Goal: Task Accomplishment & Management: Complete application form

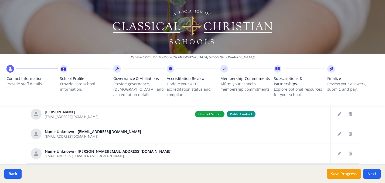
scroll to position [29, 0]
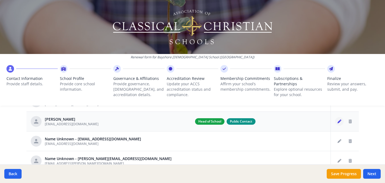
click at [337, 123] on icon "Edit staff" at bounding box center [339, 121] width 4 height 4
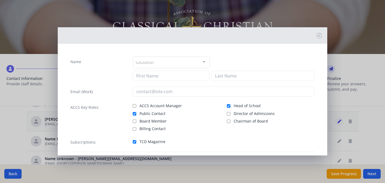
type input "Sam"
type input "McDonald"
type input "[EMAIL_ADDRESS][DOMAIN_NAME]"
checkbox input "true"
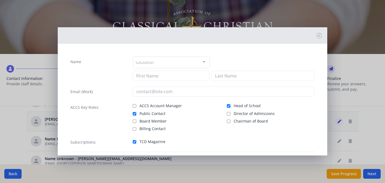
checkbox input "true"
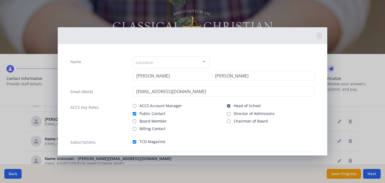
click at [228, 106] on input "Head of School" at bounding box center [229, 106] width 4 height 4
click at [229, 105] on input "Head of School" at bounding box center [229, 106] width 4 height 4
checkbox input "true"
click at [174, 77] on input "Sam" at bounding box center [171, 76] width 77 height 10
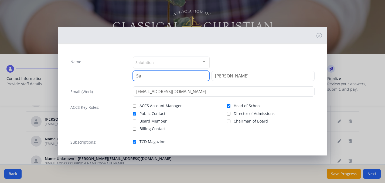
type input "S"
type input "Emory"
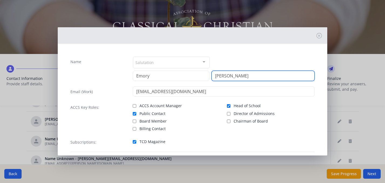
click at [237, 76] on input "McDonald" at bounding box center [262, 76] width 103 height 10
type input "M"
type input "Latta"
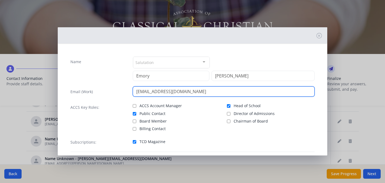
click at [158, 92] on input "[EMAIL_ADDRESS][DOMAIN_NAME]" at bounding box center [224, 91] width 182 height 10
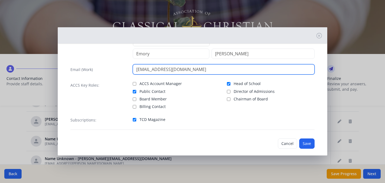
scroll to position [28, 0]
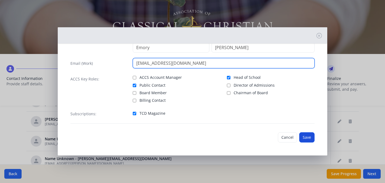
type input "elatta@bayshorechristian.org"
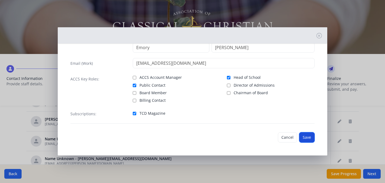
click at [307, 138] on button "Save" at bounding box center [306, 137] width 15 height 10
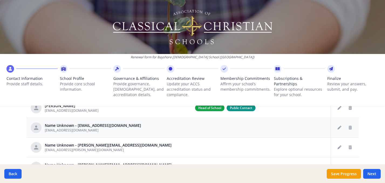
scroll to position [51, 0]
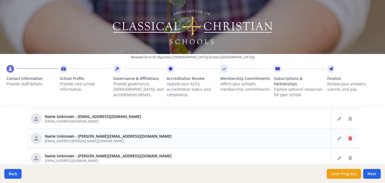
click at [350, 139] on icon "Delete staff" at bounding box center [349, 138] width 3 height 4
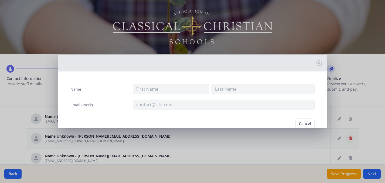
type input "[EMAIL_ADDRESS][PERSON_NAME][DOMAIN_NAME]"
click at [301, 121] on button "Delete" at bounding box center [305, 123] width 19 height 10
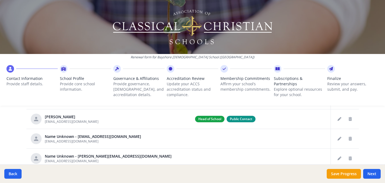
scroll to position [32, 0]
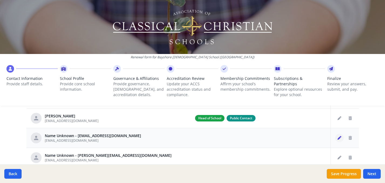
click at [336, 139] on button "Edit staff" at bounding box center [339, 137] width 9 height 9
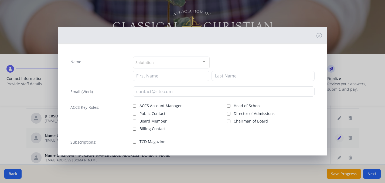
type input "[EMAIL_ADDRESS][DOMAIN_NAME]"
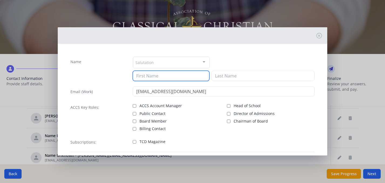
click at [203, 78] on input at bounding box center [171, 76] width 77 height 10
type input "Susan"
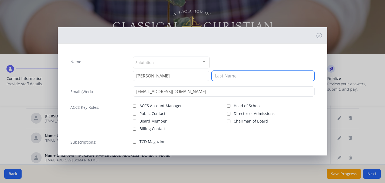
click at [257, 73] on input at bounding box center [262, 76] width 103 height 10
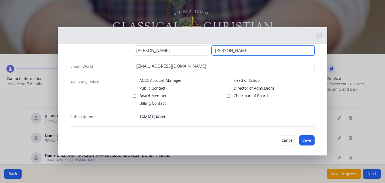
scroll to position [28, 0]
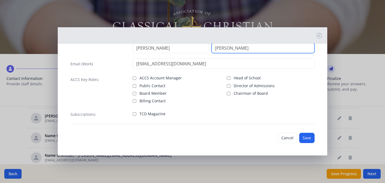
type input "Dorsey"
click at [135, 114] on input "TCD Magazine" at bounding box center [135, 114] width 4 height 4
checkbox input "true"
click at [302, 138] on button "Save" at bounding box center [306, 138] width 15 height 10
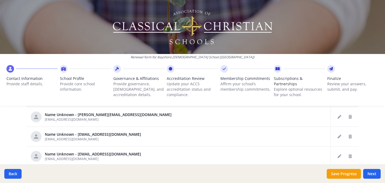
scroll to position [54, 0]
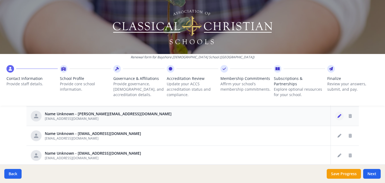
click at [336, 116] on button "Edit staff" at bounding box center [339, 116] width 9 height 9
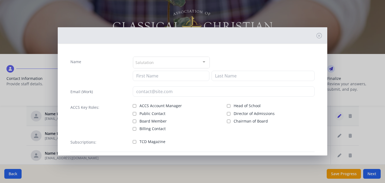
type input "[EMAIL_ADDRESS][DOMAIN_NAME]"
click at [186, 66] on div "Salutation" at bounding box center [171, 63] width 77 height 12
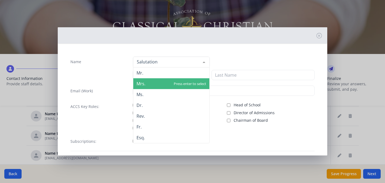
click at [173, 83] on span "Mrs." at bounding box center [171, 83] width 76 height 11
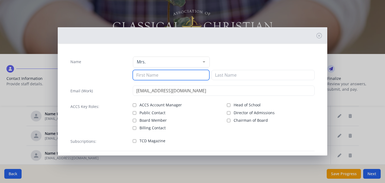
click at [172, 76] on input at bounding box center [171, 75] width 77 height 10
type input "Kelly"
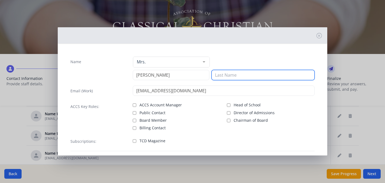
click at [233, 75] on input at bounding box center [262, 75] width 103 height 10
type input "Hensley"
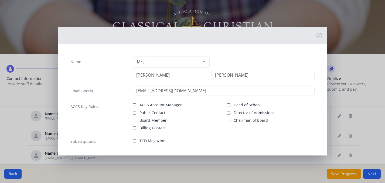
click at [137, 140] on label "TCD Magazine" at bounding box center [177, 140] width 88 height 6
click at [136, 140] on input "TCD Magazine" at bounding box center [135, 141] width 4 height 4
checkbox input "true"
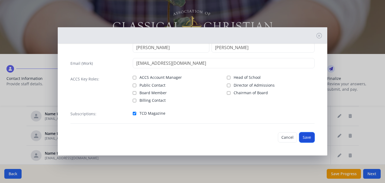
click at [309, 135] on button "Save" at bounding box center [306, 137] width 15 height 10
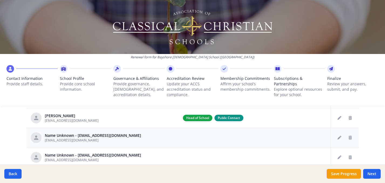
scroll to position [33, 0]
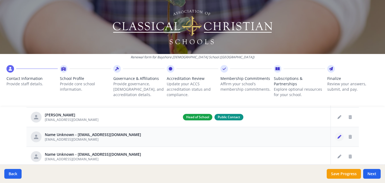
click at [341, 137] on button "Edit staff" at bounding box center [339, 136] width 9 height 9
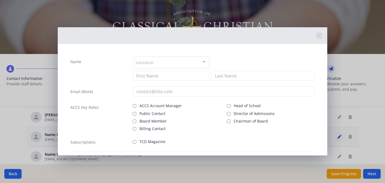
type input "[EMAIL_ADDRESS][DOMAIN_NAME]"
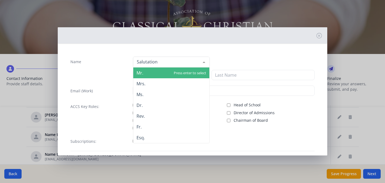
click at [193, 64] on div at bounding box center [171, 62] width 77 height 11
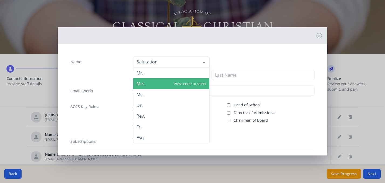
click at [179, 85] on span "Mrs." at bounding box center [171, 83] width 76 height 11
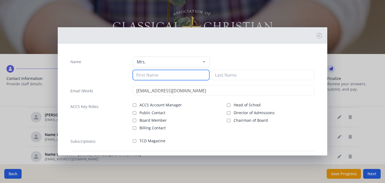
click at [177, 74] on input at bounding box center [171, 75] width 77 height 10
type input "Amy"
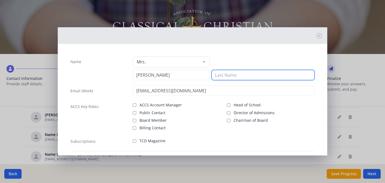
click at [227, 74] on input at bounding box center [262, 75] width 103 height 10
type input "Gifford"
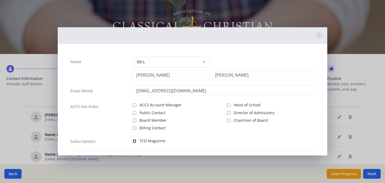
click at [135, 139] on input "TCD Magazine" at bounding box center [135, 141] width 4 height 4
checkbox input "true"
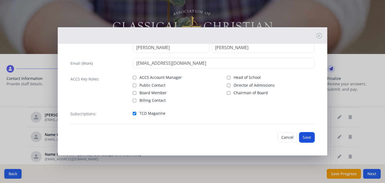
click at [309, 139] on button "Save" at bounding box center [306, 137] width 15 height 10
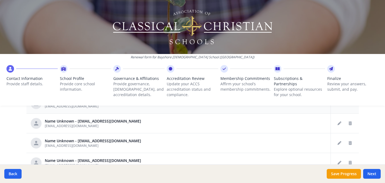
scroll to position [67, 0]
click at [339, 123] on icon "Edit staff" at bounding box center [339, 123] width 4 height 4
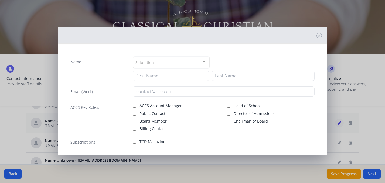
type input "[EMAIL_ADDRESS][DOMAIN_NAME]"
click at [198, 64] on div "Salutation" at bounding box center [171, 63] width 77 height 12
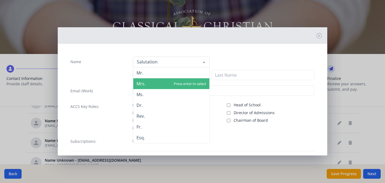
click at [173, 84] on span "Mrs." at bounding box center [171, 83] width 76 height 11
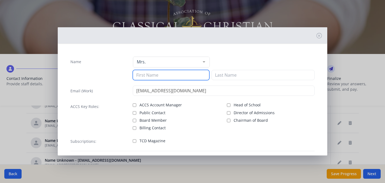
click at [173, 77] on input at bounding box center [171, 75] width 77 height 10
type input "Sarah"
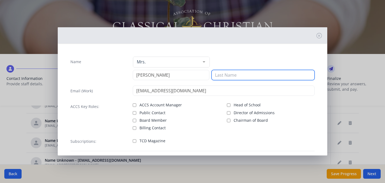
click at [222, 75] on input at bounding box center [262, 75] width 103 height 10
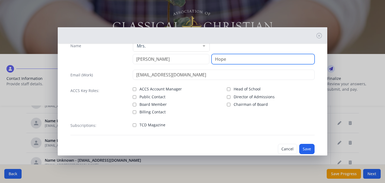
scroll to position [17, 0]
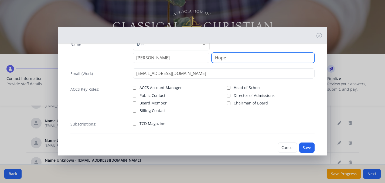
type input "Hope"
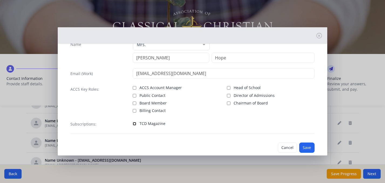
click at [135, 123] on input "TCD Magazine" at bounding box center [135, 124] width 4 height 4
checkbox input "true"
click at [307, 147] on button "Save" at bounding box center [306, 147] width 15 height 10
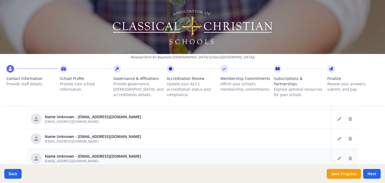
scroll to position [52, 0]
click at [347, 139] on button "Delete staff" at bounding box center [349, 138] width 9 height 9
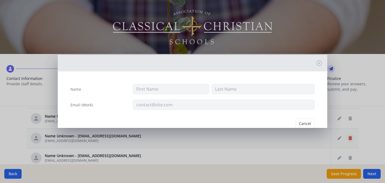
type input "[EMAIL_ADDRESS][DOMAIN_NAME]"
click at [308, 122] on button "Delete" at bounding box center [305, 123] width 19 height 10
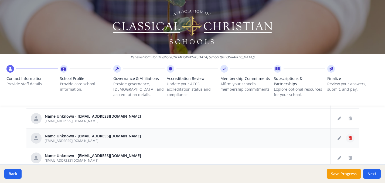
click at [348, 139] on icon "Delete staff" at bounding box center [349, 138] width 3 height 4
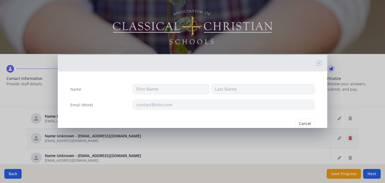
type input "[EMAIL_ADDRESS][DOMAIN_NAME]"
click at [309, 124] on button "Delete" at bounding box center [305, 123] width 19 height 10
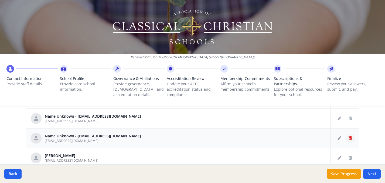
click at [349, 139] on icon "Delete staff" at bounding box center [349, 138] width 3 height 4
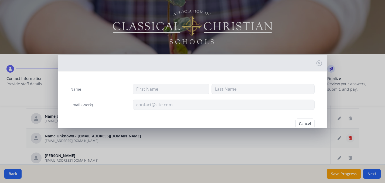
type input "[EMAIL_ADDRESS][DOMAIN_NAME]"
click at [306, 124] on button "Delete" at bounding box center [305, 123] width 19 height 10
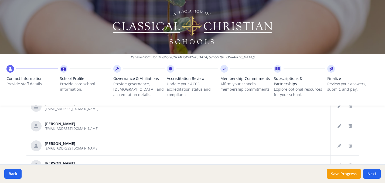
scroll to position [340, 0]
click at [350, 126] on icon "Delete staff" at bounding box center [349, 125] width 3 height 4
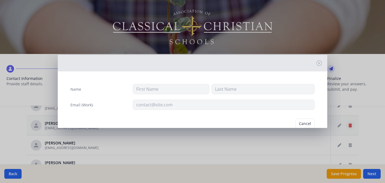
type input "Lu"
type input "Elliott"
type input "[EMAIL_ADDRESS][DOMAIN_NAME]"
click at [303, 122] on button "Delete" at bounding box center [305, 123] width 19 height 10
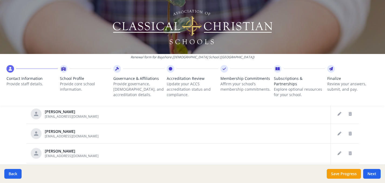
scroll to position [451, 0]
click at [340, 114] on icon "Edit staff" at bounding box center [339, 113] width 4 height 4
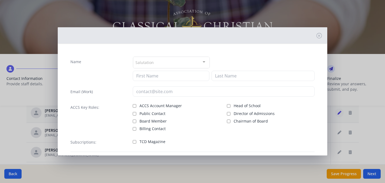
type input "Lauren"
type input "Hauge"
type input "[EMAIL_ADDRESS][DOMAIN_NAME]"
click at [133, 141] on input "TCD Magazine" at bounding box center [135, 141] width 4 height 4
checkbox input "true"
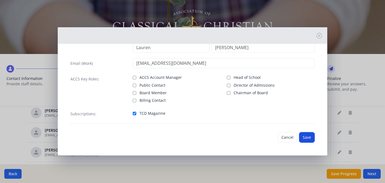
click at [307, 138] on button "Save" at bounding box center [306, 137] width 15 height 10
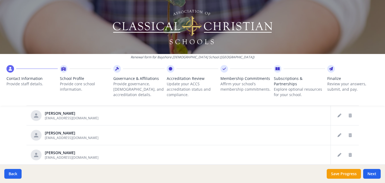
scroll to position [408, 0]
click at [235, 139] on td at bounding box center [254, 136] width 152 height 20
click at [337, 135] on icon "Edit staff" at bounding box center [339, 136] width 4 height 4
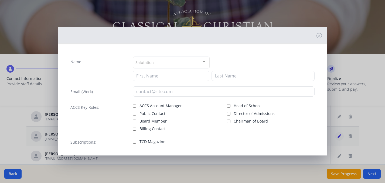
type input "James"
type input "Hardy"
type input "[EMAIL_ADDRESS][DOMAIN_NAME]"
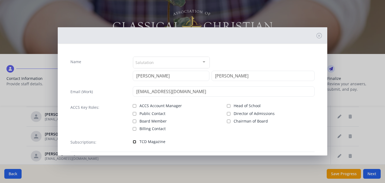
click at [134, 141] on input "TCD Magazine" at bounding box center [135, 142] width 4 height 4
checkbox input "true"
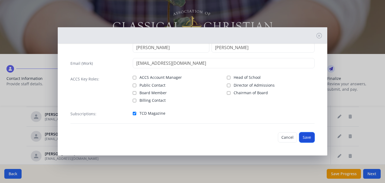
click at [306, 136] on button "Save" at bounding box center [306, 137] width 15 height 10
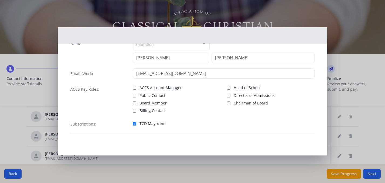
scroll to position [18, 0]
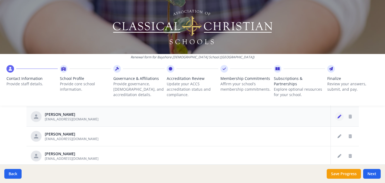
click at [337, 117] on icon "Edit staff" at bounding box center [339, 117] width 4 height 4
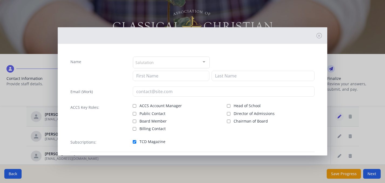
type input "Amy"
type input "Gifford"
type input "[EMAIL_ADDRESS][DOMAIN_NAME]"
checkbox input "true"
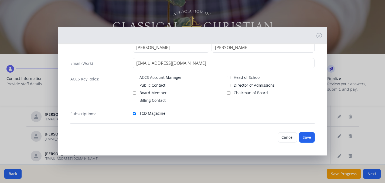
click at [307, 138] on button "Save" at bounding box center [306, 137] width 15 height 10
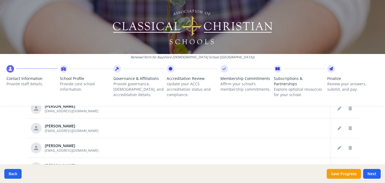
scroll to position [372, 0]
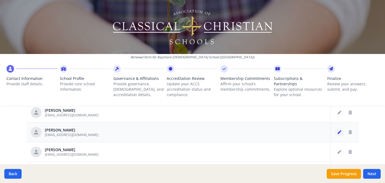
click at [339, 133] on icon "Edit staff" at bounding box center [339, 132] width 4 height 4
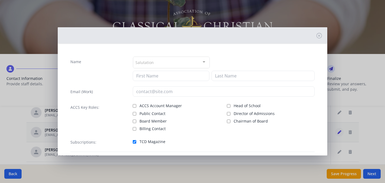
type input "Amy"
type input "French"
type input "[EMAIL_ADDRESS][DOMAIN_NAME]"
checkbox input "true"
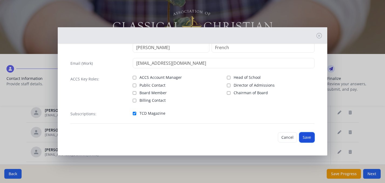
click at [306, 140] on button "Save" at bounding box center [306, 137] width 15 height 10
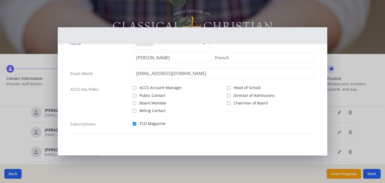
scroll to position [18, 0]
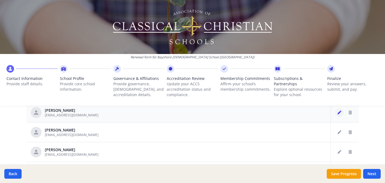
click at [337, 113] on icon "Edit staff" at bounding box center [339, 112] width 4 height 4
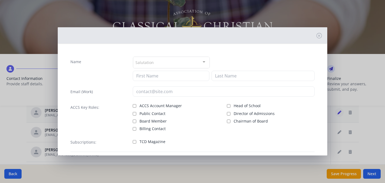
type input "Claudia"
type input "Finnamore"
type input "[EMAIL_ADDRESS][DOMAIN_NAME]"
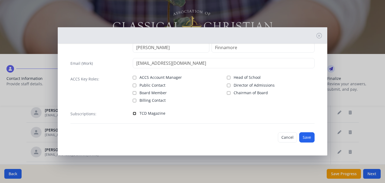
click at [134, 115] on input "TCD Magazine" at bounding box center [135, 114] width 4 height 4
checkbox input "true"
click at [307, 137] on button "Save" at bounding box center [306, 137] width 15 height 10
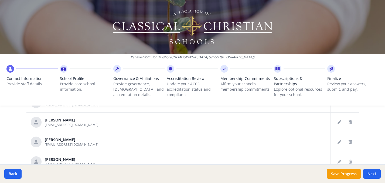
scroll to position [323, 0]
click at [339, 141] on icon "Edit staff" at bounding box center [339, 142] width 4 height 4
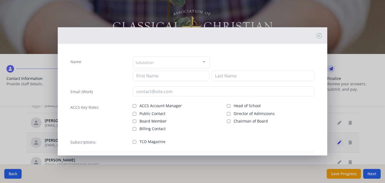
type input "Jennifer"
type input "Ferguson"
type input "[EMAIL_ADDRESS][DOMAIN_NAME]"
click at [134, 140] on input "TCD Magazine" at bounding box center [135, 141] width 4 height 4
checkbox input "true"
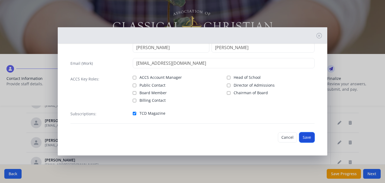
click at [308, 138] on button "Save" at bounding box center [306, 137] width 15 height 10
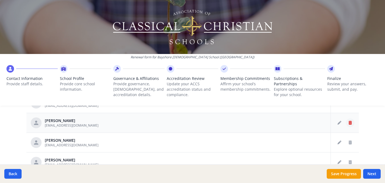
click at [351, 122] on icon "Delete staff" at bounding box center [349, 123] width 3 height 4
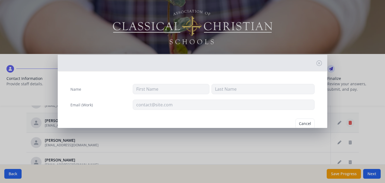
type input "Thomas"
type input "Easterwood"
type input "[EMAIL_ADDRESS][DOMAIN_NAME]"
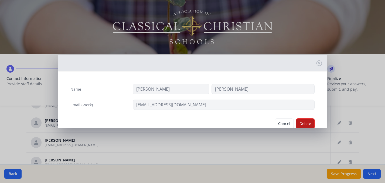
click at [303, 120] on button "Delete" at bounding box center [305, 123] width 19 height 10
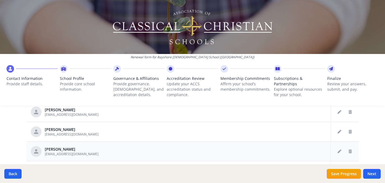
scroll to position [272, 0]
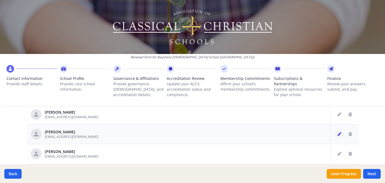
click at [337, 134] on button "Edit staff" at bounding box center [339, 134] width 9 height 9
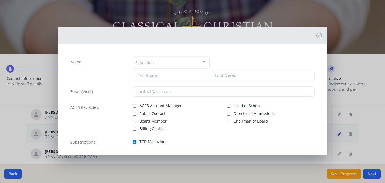
type input "Shelli"
type input "Doremus"
type input "[EMAIL_ADDRESS][DOMAIN_NAME]"
checkbox input "true"
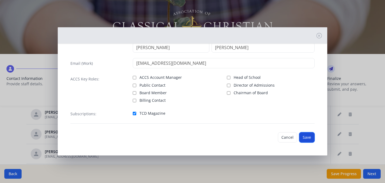
click at [308, 140] on button "Save" at bounding box center [306, 137] width 15 height 10
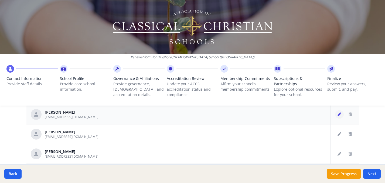
click at [339, 113] on icon "Edit staff" at bounding box center [339, 114] width 4 height 4
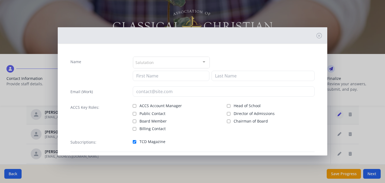
type input "Erica"
type input "Dodd"
type input "[EMAIL_ADDRESS][DOMAIN_NAME]"
checkbox input "true"
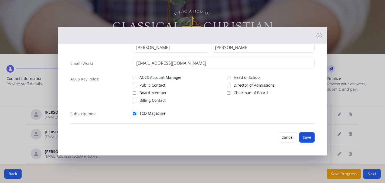
click at [304, 139] on button "Save" at bounding box center [306, 137] width 15 height 10
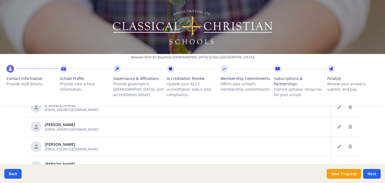
scroll to position [219, 0]
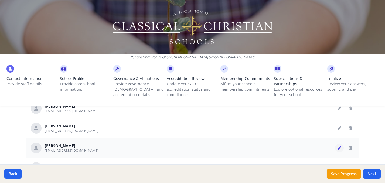
click at [338, 146] on icon "Edit staff" at bounding box center [339, 148] width 4 height 4
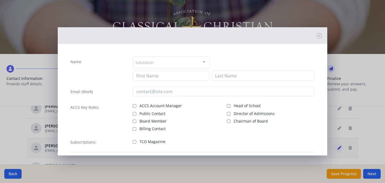
type input "Justin"
type input "Dillenschneider"
type input "[EMAIL_ADDRESS][DOMAIN_NAME]"
click at [136, 141] on input "TCD Magazine" at bounding box center [135, 142] width 4 height 4
checkbox input "true"
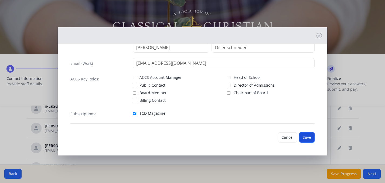
click at [307, 137] on button "Save" at bounding box center [306, 137] width 15 height 10
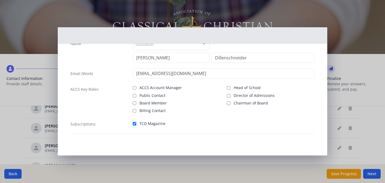
scroll to position [18, 0]
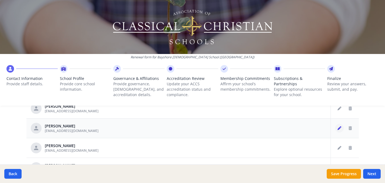
click at [338, 128] on icon "Edit staff" at bounding box center [339, 128] width 4 height 4
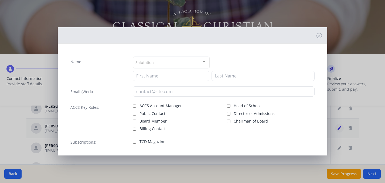
type input "Danielle"
type input "Dillenschneider"
type input "[EMAIL_ADDRESS][DOMAIN_NAME]"
click at [134, 141] on input "TCD Magazine" at bounding box center [135, 142] width 4 height 4
checkbox input "true"
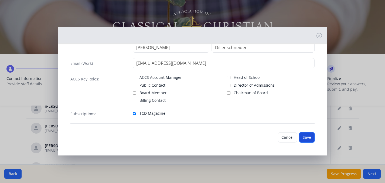
click at [309, 140] on button "Save" at bounding box center [306, 137] width 15 height 10
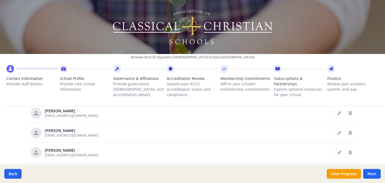
scroll to position [194, 0]
click at [349, 134] on icon "Delete staff" at bounding box center [349, 134] width 3 height 4
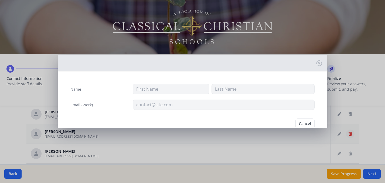
type input "Natalie"
type input "Conrad"
type input "[EMAIL_ADDRESS][DOMAIN_NAME]"
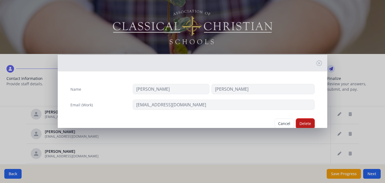
click at [302, 120] on button "Delete" at bounding box center [305, 123] width 19 height 10
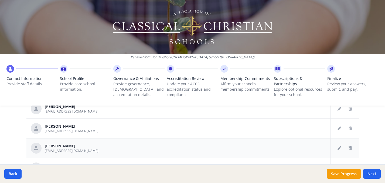
scroll to position [179, 0]
click at [338, 127] on icon "Edit staff" at bounding box center [339, 129] width 4 height 4
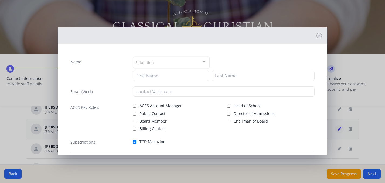
type input "Michele"
type input "chapman"
type input "[EMAIL_ADDRESS][DOMAIN_NAME]"
checkbox input "true"
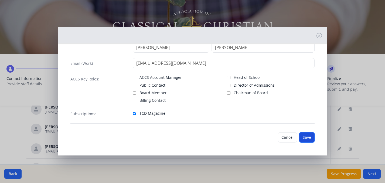
click at [304, 138] on button "Save" at bounding box center [306, 137] width 15 height 10
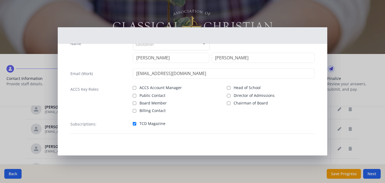
scroll to position [18, 0]
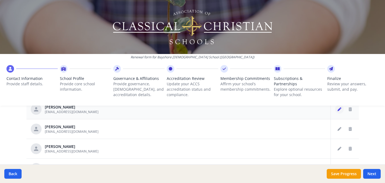
click at [338, 110] on icon "Edit staff" at bounding box center [339, 109] width 4 height 4
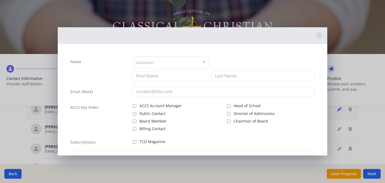
type input "Nicole"
type input "Carrigan"
type input "[EMAIL_ADDRESS][DOMAIN_NAME]"
click at [133, 141] on input "TCD Magazine" at bounding box center [135, 141] width 4 height 4
checkbox input "true"
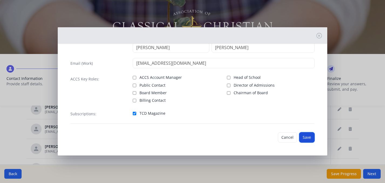
click at [308, 139] on button "Save" at bounding box center [306, 137] width 15 height 10
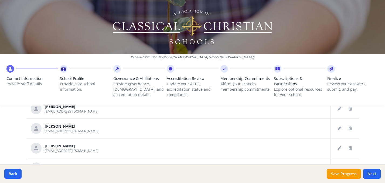
scroll to position [139, 0]
click at [336, 130] on button "Edit staff" at bounding box center [339, 129] width 9 height 9
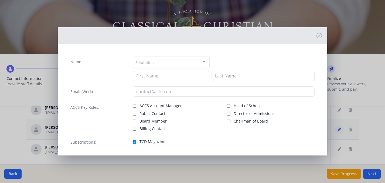
type input "Joanna"
type input "Busby"
type input "[EMAIL_ADDRESS][DOMAIN_NAME]"
checkbox input "true"
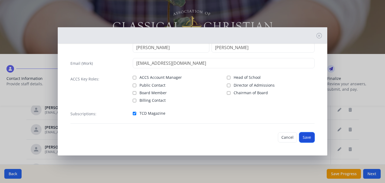
click at [302, 139] on button "Save" at bounding box center [306, 137] width 15 height 10
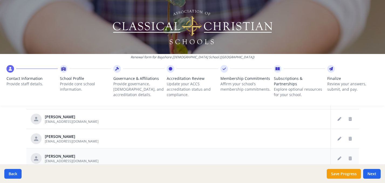
scroll to position [108, 0]
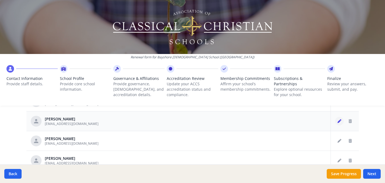
click at [337, 120] on icon "Edit staff" at bounding box center [339, 121] width 4 height 4
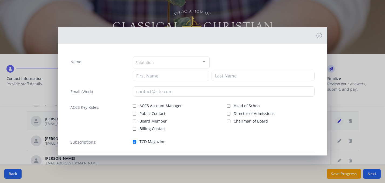
type input "Cissy"
type input "Barre"
type input "[EMAIL_ADDRESS][DOMAIN_NAME]"
checkbox input "true"
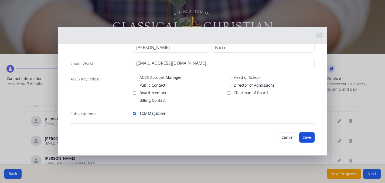
click at [305, 136] on button "Save" at bounding box center [306, 137] width 15 height 10
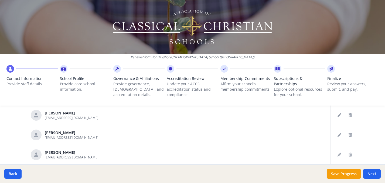
scroll to position [507, 0]
click at [348, 114] on button "Delete staff" at bounding box center [349, 116] width 9 height 9
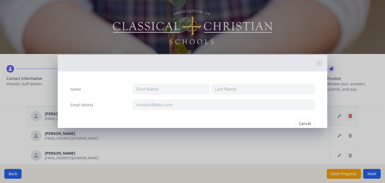
type input "Kelly"
type input "Hensley"
type input "[EMAIL_ADDRESS][DOMAIN_NAME]"
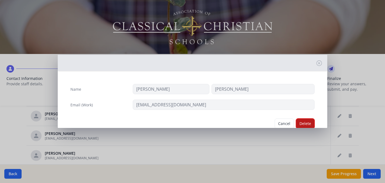
click at [304, 125] on button "Delete" at bounding box center [305, 123] width 19 height 10
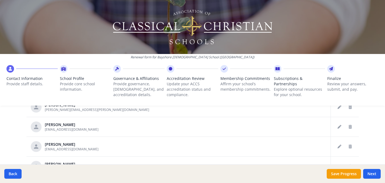
scroll to position [575, 0]
click at [349, 126] on icon "Delete staff" at bounding box center [349, 126] width 3 height 4
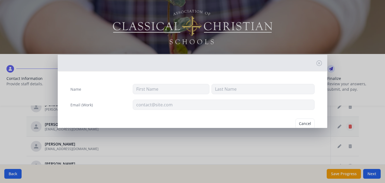
type input "Naqvi"
type input "Josh"
type input "[EMAIL_ADDRESS][DOMAIN_NAME]"
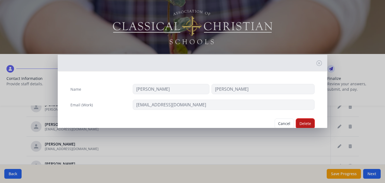
click at [303, 121] on button "Delete" at bounding box center [305, 123] width 19 height 10
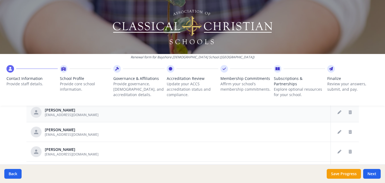
scroll to position [611, 0]
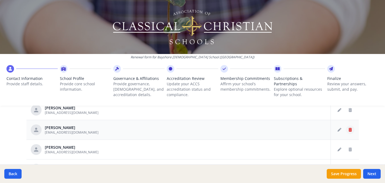
click at [352, 128] on button "Delete staff" at bounding box center [349, 129] width 9 height 9
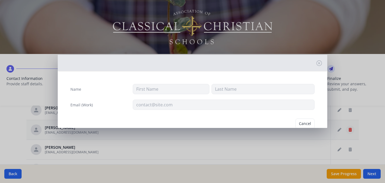
type input "Phil"
type input "Lazenby"
type input "[EMAIL_ADDRESS][DOMAIN_NAME]"
click at [308, 120] on button "Delete" at bounding box center [305, 123] width 19 height 10
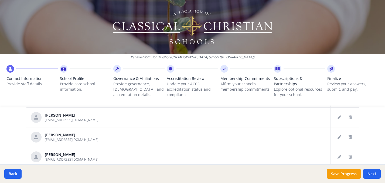
scroll to position [764, 0]
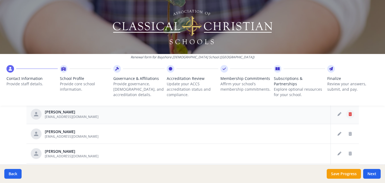
click at [350, 113] on icon "Delete staff" at bounding box center [349, 114] width 3 height 4
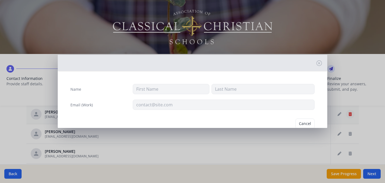
type input "Hilbun"
type input "Nicole"
type input "[EMAIL_ADDRESS][DOMAIN_NAME]"
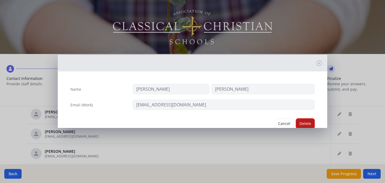
click at [303, 123] on button "Delete" at bounding box center [305, 123] width 19 height 10
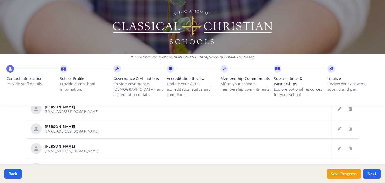
scroll to position [850, 0]
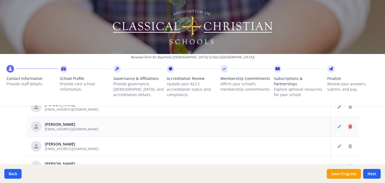
click at [349, 126] on icon "Delete staff" at bounding box center [349, 126] width 3 height 4
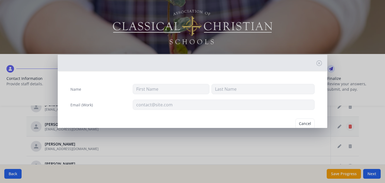
type input "Susan"
type input "Putman"
type input "[EMAIL_ADDRESS][DOMAIN_NAME]"
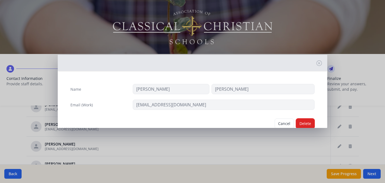
click at [307, 123] on button "Delete" at bounding box center [305, 123] width 19 height 10
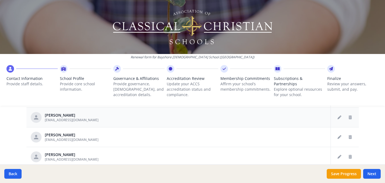
scroll to position [879, 0]
click at [348, 116] on icon "Delete staff" at bounding box center [349, 117] width 3 height 4
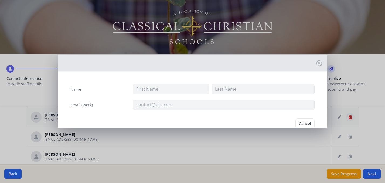
type input "Lori"
type input "Scarborough"
type input "[EMAIL_ADDRESS][DOMAIN_NAME]"
click at [303, 123] on button "Delete" at bounding box center [305, 123] width 19 height 10
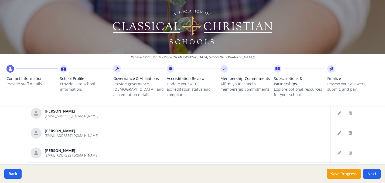
scroll to position [906, 0]
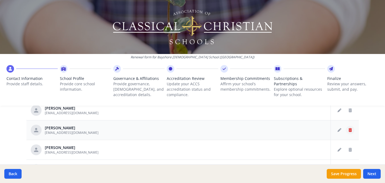
click at [349, 129] on icon "Delete staff" at bounding box center [349, 130] width 3 height 4
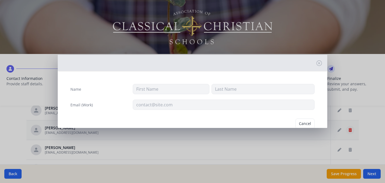
type input "Clay"
type input "Smith"
type input "[EMAIL_ADDRESS][DOMAIN_NAME]"
click at [298, 121] on button "Delete" at bounding box center [305, 123] width 19 height 10
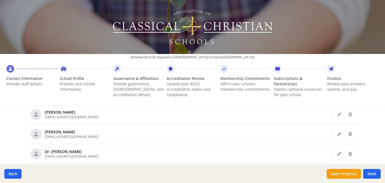
scroll to position [902, 0]
click at [351, 132] on button "Delete staff" at bounding box center [349, 134] width 9 height 9
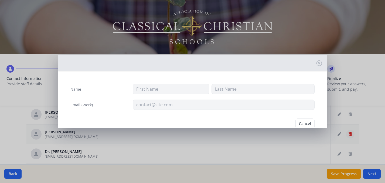
type input "Lauren"
type input "Smith"
type input "[EMAIL_ADDRESS][DOMAIN_NAME]"
click at [309, 123] on button "Delete" at bounding box center [305, 123] width 19 height 10
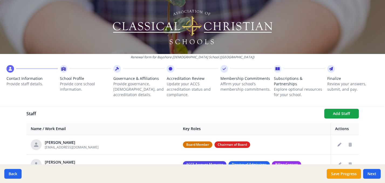
scroll to position [195, 0]
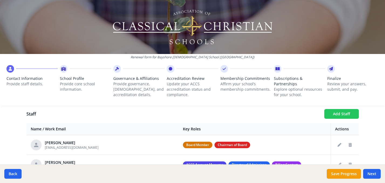
click at [344, 113] on button "Add Staff" at bounding box center [341, 114] width 34 height 10
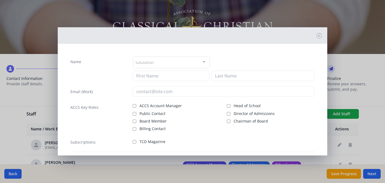
click at [200, 64] on div at bounding box center [203, 62] width 11 height 10
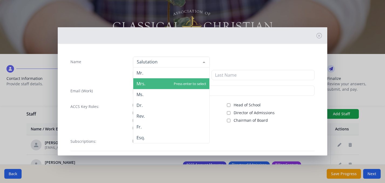
click at [188, 81] on span "Mrs." at bounding box center [171, 83] width 76 height 11
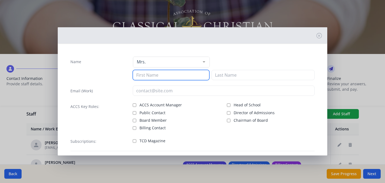
click at [185, 75] on input at bounding box center [171, 75] width 77 height 10
type input "Laura"
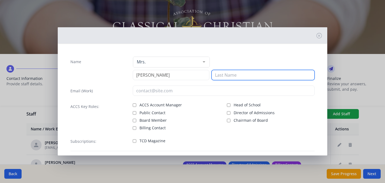
click at [237, 75] on input at bounding box center [262, 75] width 103 height 10
type input "Mayo"
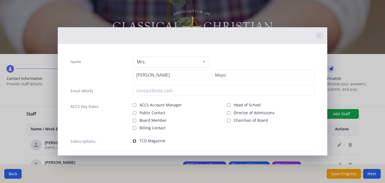
click at [134, 140] on input "TCD Magazine" at bounding box center [135, 141] width 4 height 4
checkbox input "true"
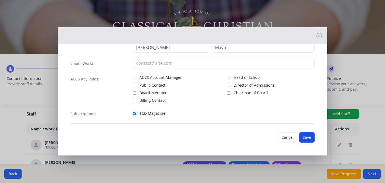
click at [305, 139] on button "Save" at bounding box center [306, 137] width 15 height 10
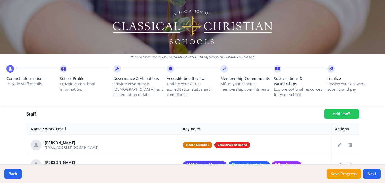
click at [332, 117] on button "Add Staff" at bounding box center [341, 114] width 34 height 10
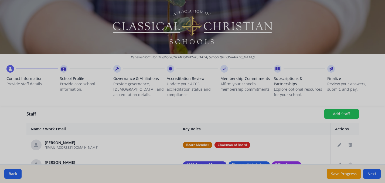
checkbox input "false"
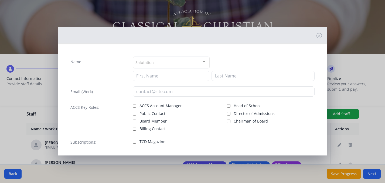
click at [203, 62] on div at bounding box center [203, 62] width 11 height 10
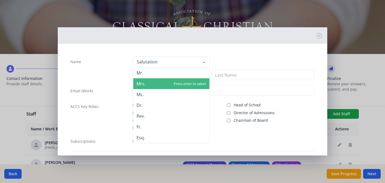
click at [186, 83] on span "Mrs." at bounding box center [171, 83] width 76 height 11
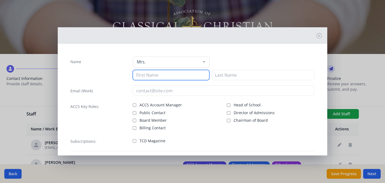
click at [185, 77] on input at bounding box center [171, 75] width 77 height 10
type input "Michele"
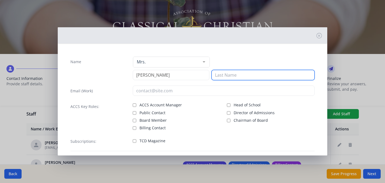
click at [221, 78] on input at bounding box center [262, 75] width 103 height 10
type input "Oden"
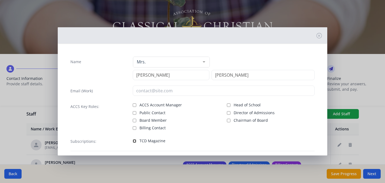
click at [136, 140] on input "TCD Magazine" at bounding box center [135, 141] width 4 height 4
checkbox input "true"
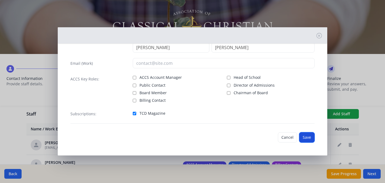
click at [302, 138] on button "Save" at bounding box center [306, 137] width 15 height 10
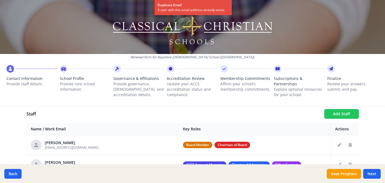
click at [340, 116] on button "Add Staff" at bounding box center [341, 114] width 34 height 10
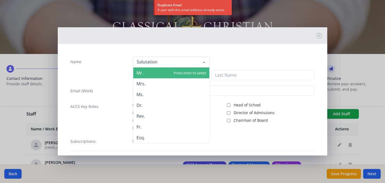
click at [198, 62] on div at bounding box center [171, 62] width 77 height 11
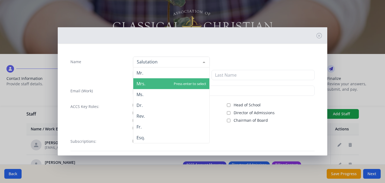
click at [186, 82] on span "Mrs." at bounding box center [171, 83] width 76 height 11
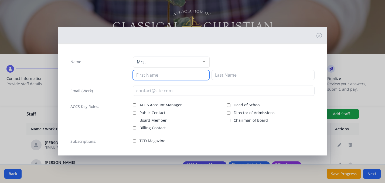
click at [185, 76] on input at bounding box center [171, 75] width 77 height 10
type input "a"
type input "Karen"
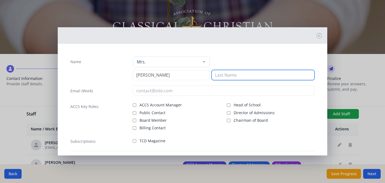
click at [227, 77] on input at bounding box center [262, 75] width 103 height 10
type input "Cooper"
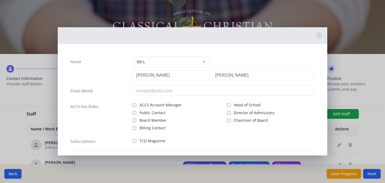
click at [136, 139] on label "TCD Magazine" at bounding box center [177, 140] width 88 height 6
click at [136, 139] on input "TCD Magazine" at bounding box center [135, 141] width 4 height 4
checkbox input "true"
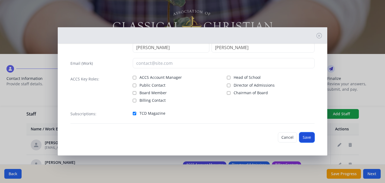
click at [307, 137] on button "Save" at bounding box center [306, 137] width 15 height 10
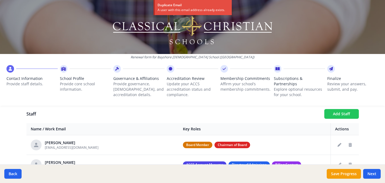
click at [329, 112] on button "Add Staff" at bounding box center [341, 114] width 34 height 10
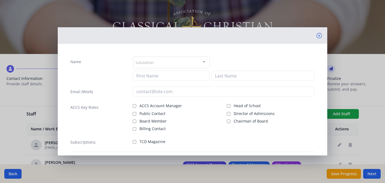
click at [320, 36] on icon at bounding box center [318, 35] width 5 height 5
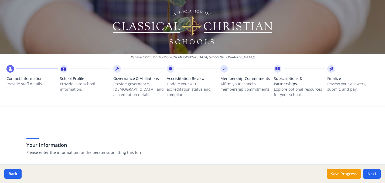
scroll to position [0, 0]
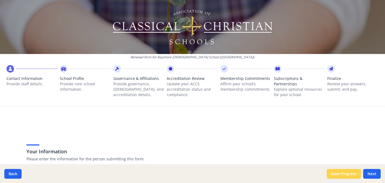
click at [338, 171] on button "Save Progress" at bounding box center [343, 174] width 34 height 10
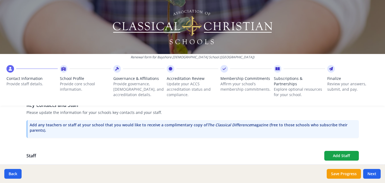
scroll to position [154, 0]
click at [335, 156] on button "Add Staff" at bounding box center [341, 155] width 34 height 10
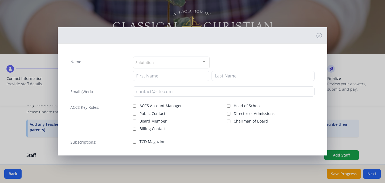
click at [203, 64] on div at bounding box center [203, 62] width 11 height 10
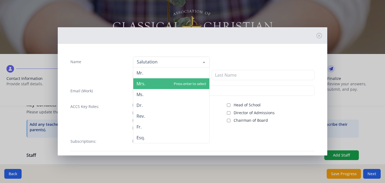
click at [180, 82] on span "Mrs." at bounding box center [171, 83] width 76 height 11
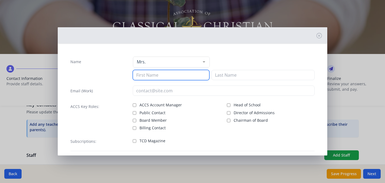
click at [180, 74] on input at bounding box center [171, 75] width 77 height 10
type input "Terri"
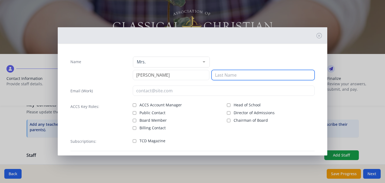
click at [230, 74] on input at bounding box center [262, 75] width 103 height 10
type input "D"
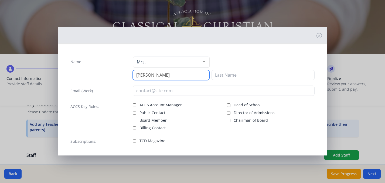
click at [180, 77] on input "Terri" at bounding box center [171, 75] width 77 height 10
type input "T"
type input "Karen"
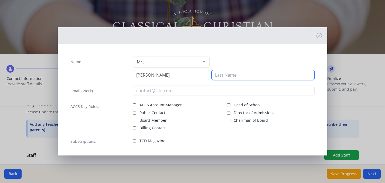
click at [239, 74] on input at bounding box center [262, 75] width 103 height 10
type input "Cooper"
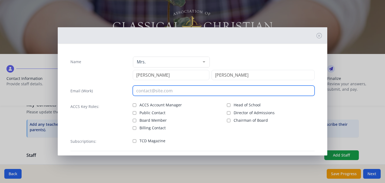
click at [204, 90] on input "email" at bounding box center [224, 90] width 182 height 10
type input "kcooper@bayshorechristian.org"
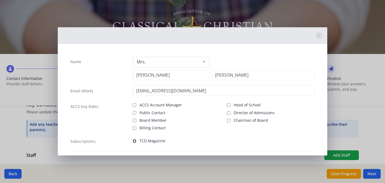
click at [134, 141] on input "TCD Magazine" at bounding box center [135, 141] width 4 height 4
checkbox input "true"
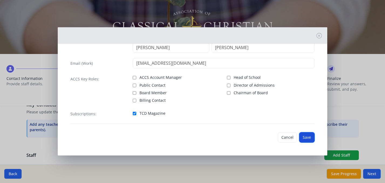
click at [307, 138] on button "Save" at bounding box center [306, 137] width 15 height 10
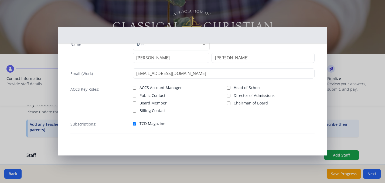
scroll to position [17, 0]
